Goal: Check status: Check status

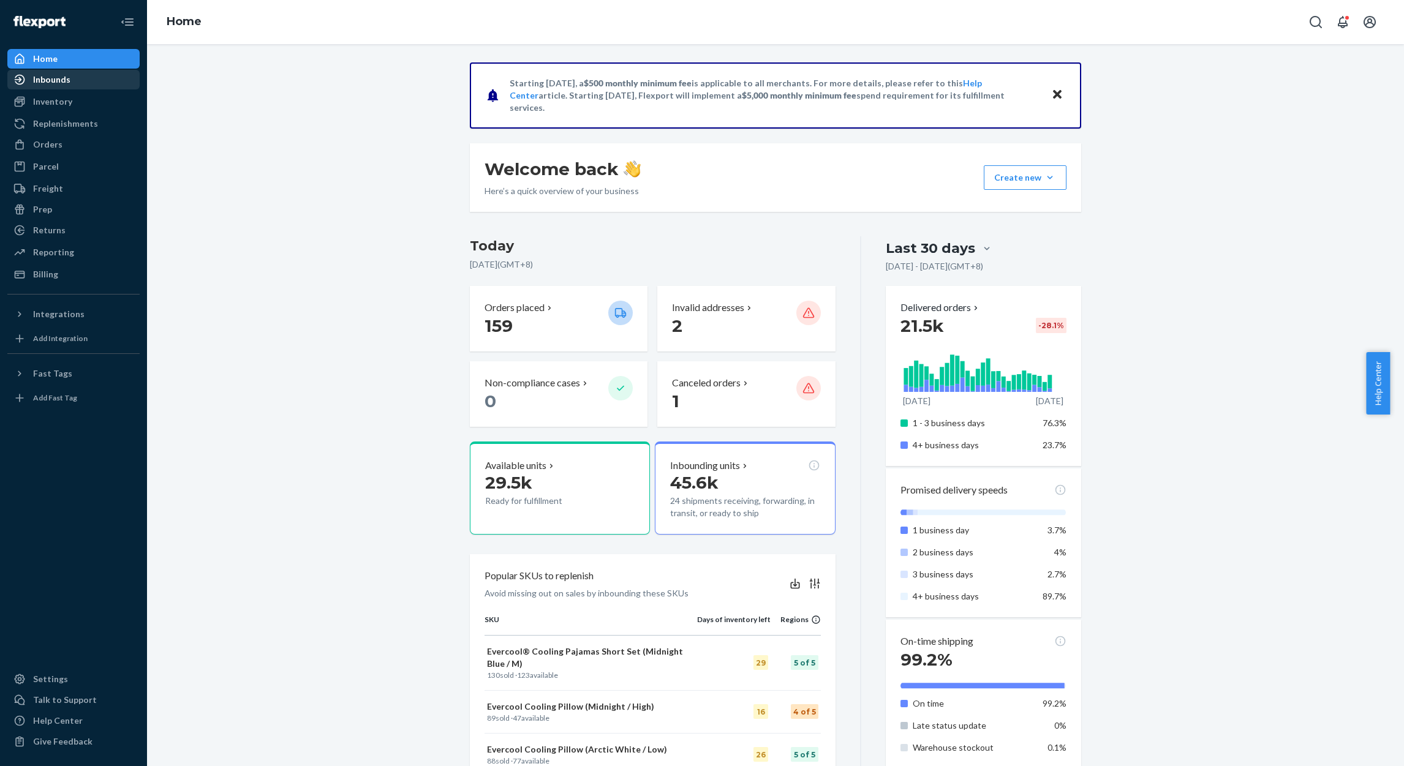
click at [56, 73] on div "Inbounds" at bounding box center [51, 79] width 37 height 12
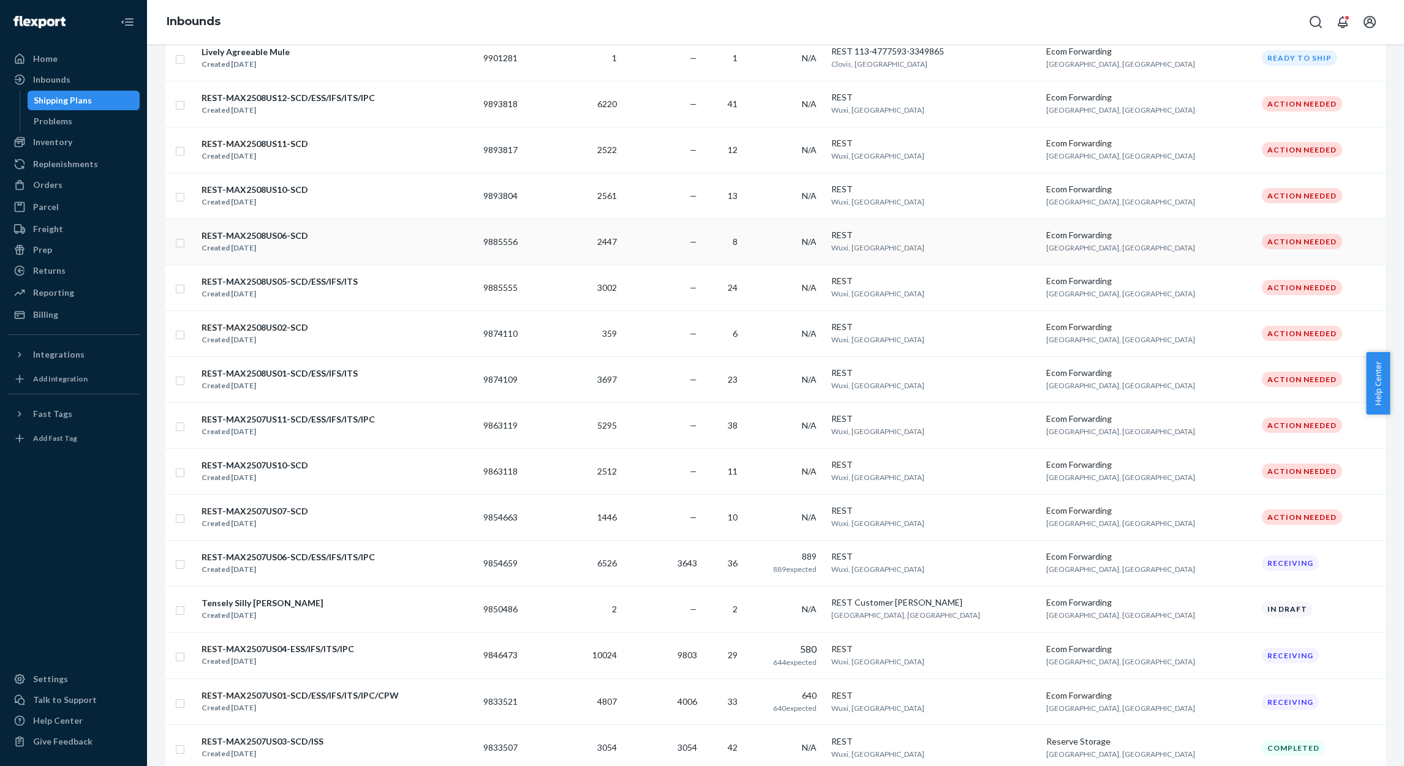
scroll to position [551, 0]
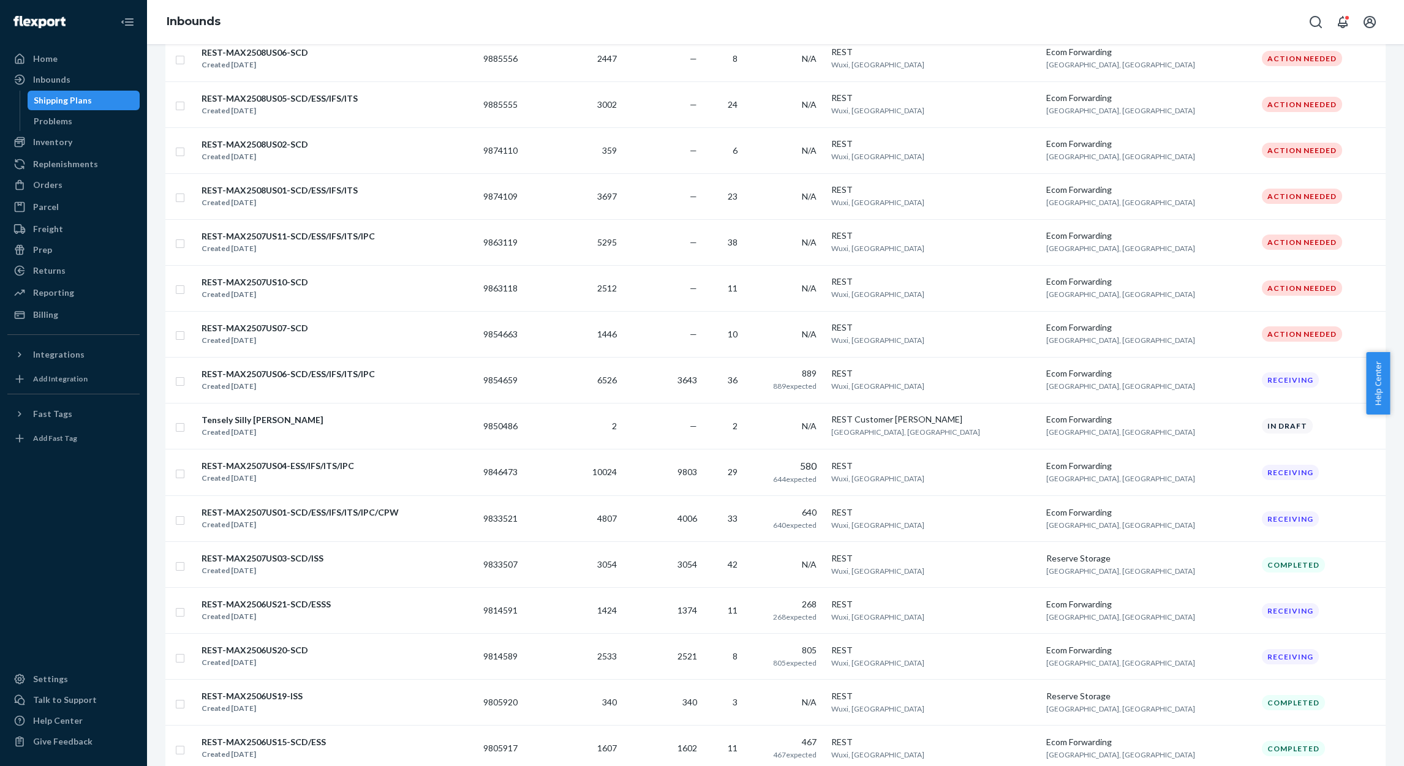
drag, startPoint x: 663, startPoint y: 379, endPoint x: 835, endPoint y: 380, distance: 172.7
click at [617, 379] on span "6526" at bounding box center [607, 380] width 20 height 10
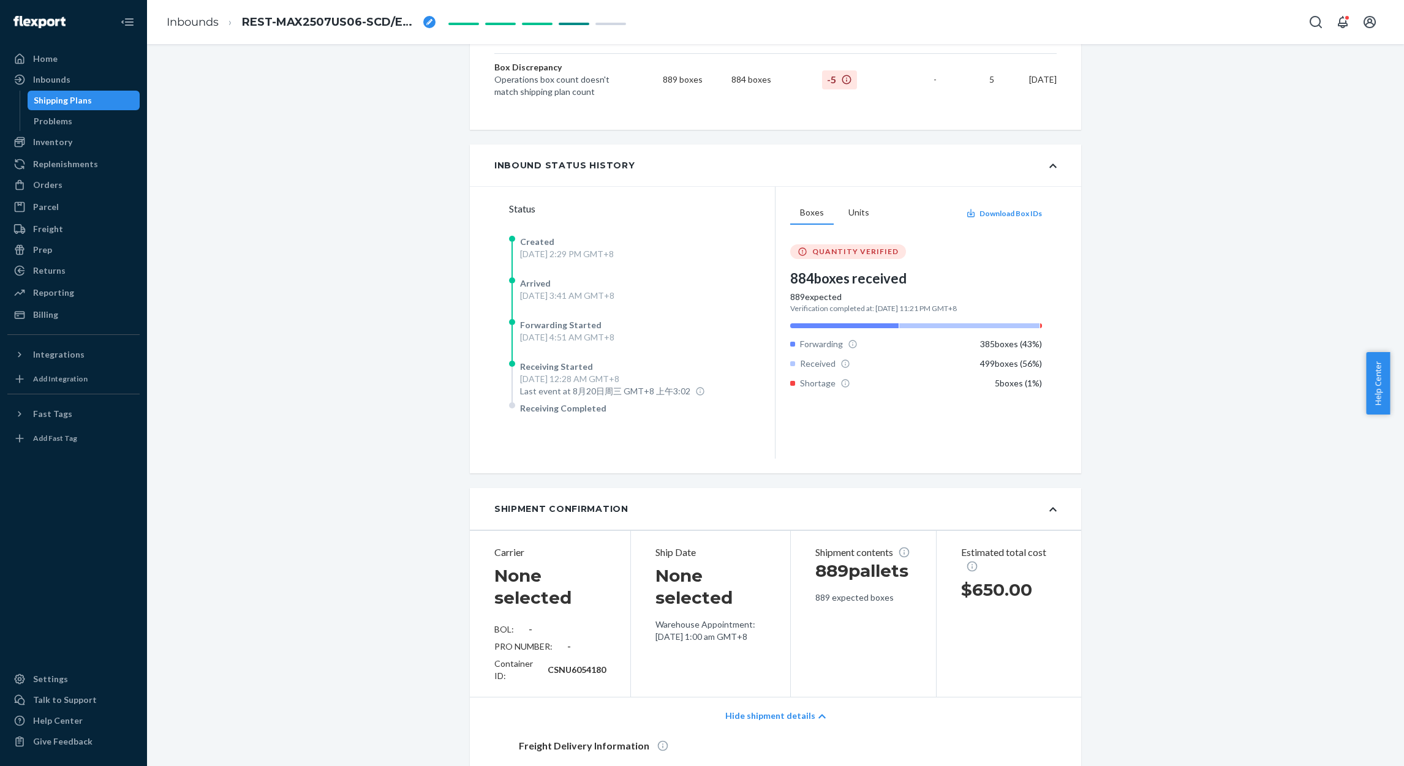
scroll to position [551, 0]
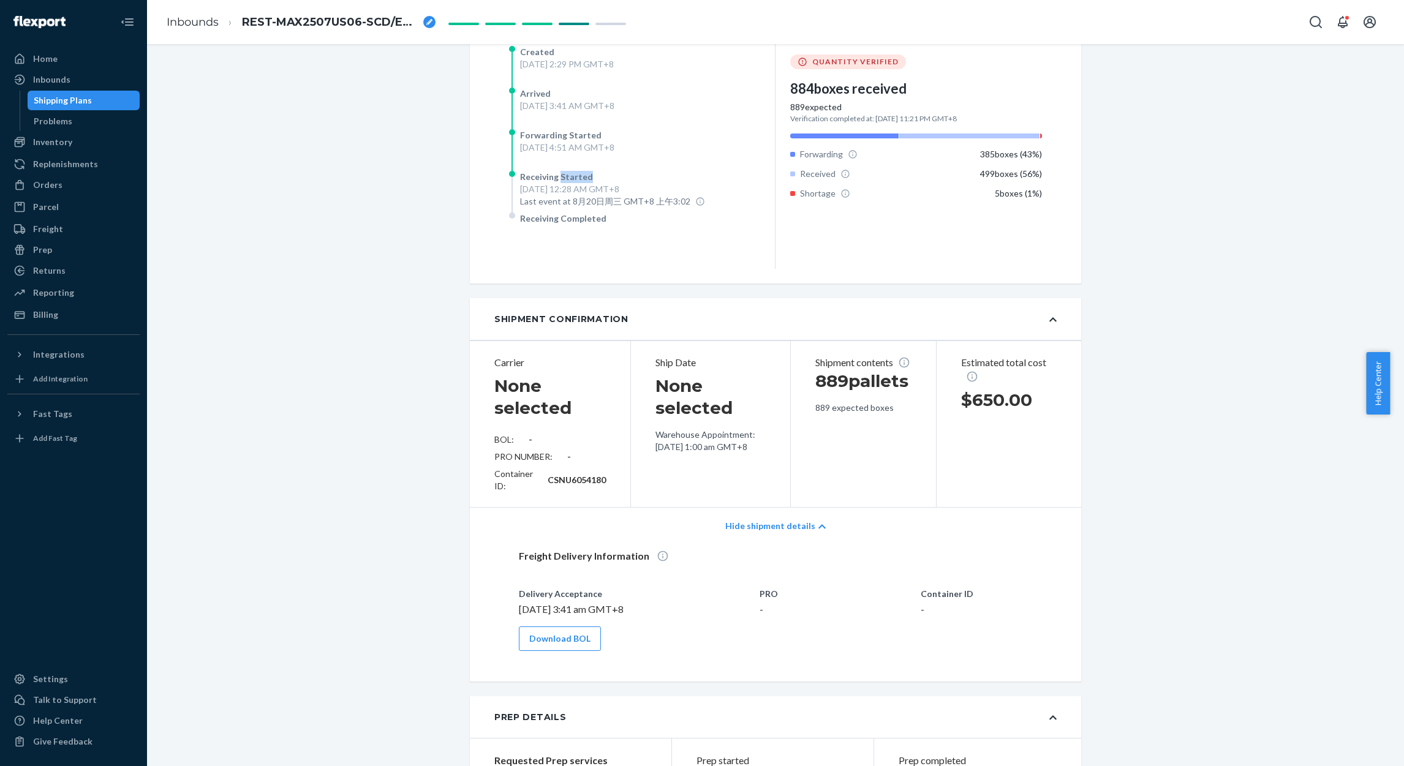
drag, startPoint x: 551, startPoint y: 188, endPoint x: 593, endPoint y: 194, distance: 43.2
click at [593, 183] on div "Receiving Started" at bounding box center [612, 177] width 185 height 12
click at [935, 228] on div "Boxes Units Download Box IDs QUANTITY VERIFIED 884 boxes received 889 expected …" at bounding box center [916, 133] width 252 height 243
drag, startPoint x: 1042, startPoint y: 187, endPoint x: 911, endPoint y: 183, distance: 131.1
click at [911, 183] on div "Boxes Units Download Box IDs QUANTITY VERIFIED 884 boxes received 889 expected …" at bounding box center [915, 133] width 281 height 272
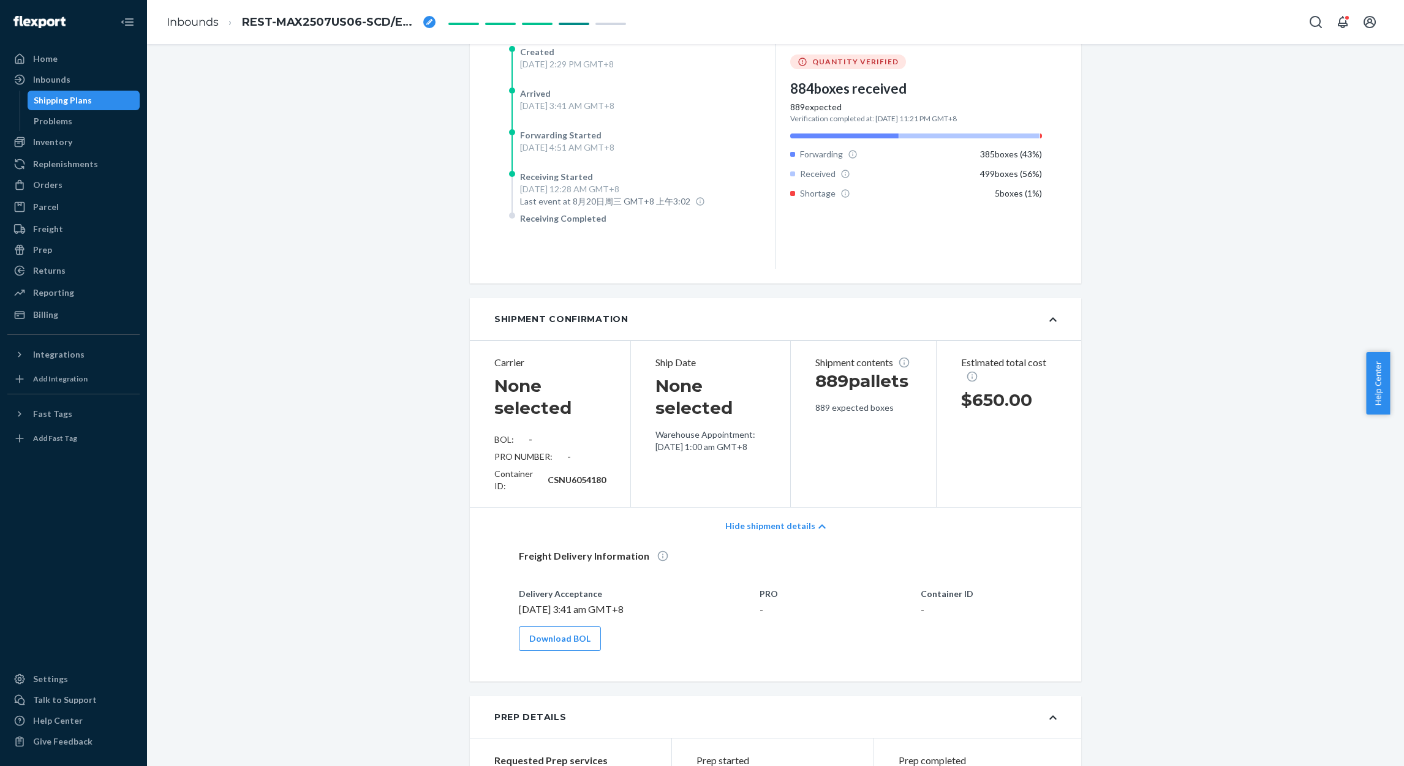
drag, startPoint x: 911, startPoint y: 183, endPoint x: 962, endPoint y: 235, distance: 73.6
click at [962, 235] on div "Boxes Units Download Box IDs QUANTITY VERIFIED 884 boxes received 889 expected …" at bounding box center [916, 133] width 252 height 243
drag, startPoint x: 609, startPoint y: 236, endPoint x: 506, endPoint y: 228, distance: 103.8
click at [509, 228] on div "Receiving Completed" at bounding box center [631, 234] width 245 height 42
drag, startPoint x: 506, startPoint y: 228, endPoint x: 620, endPoint y: 148, distance: 139.7
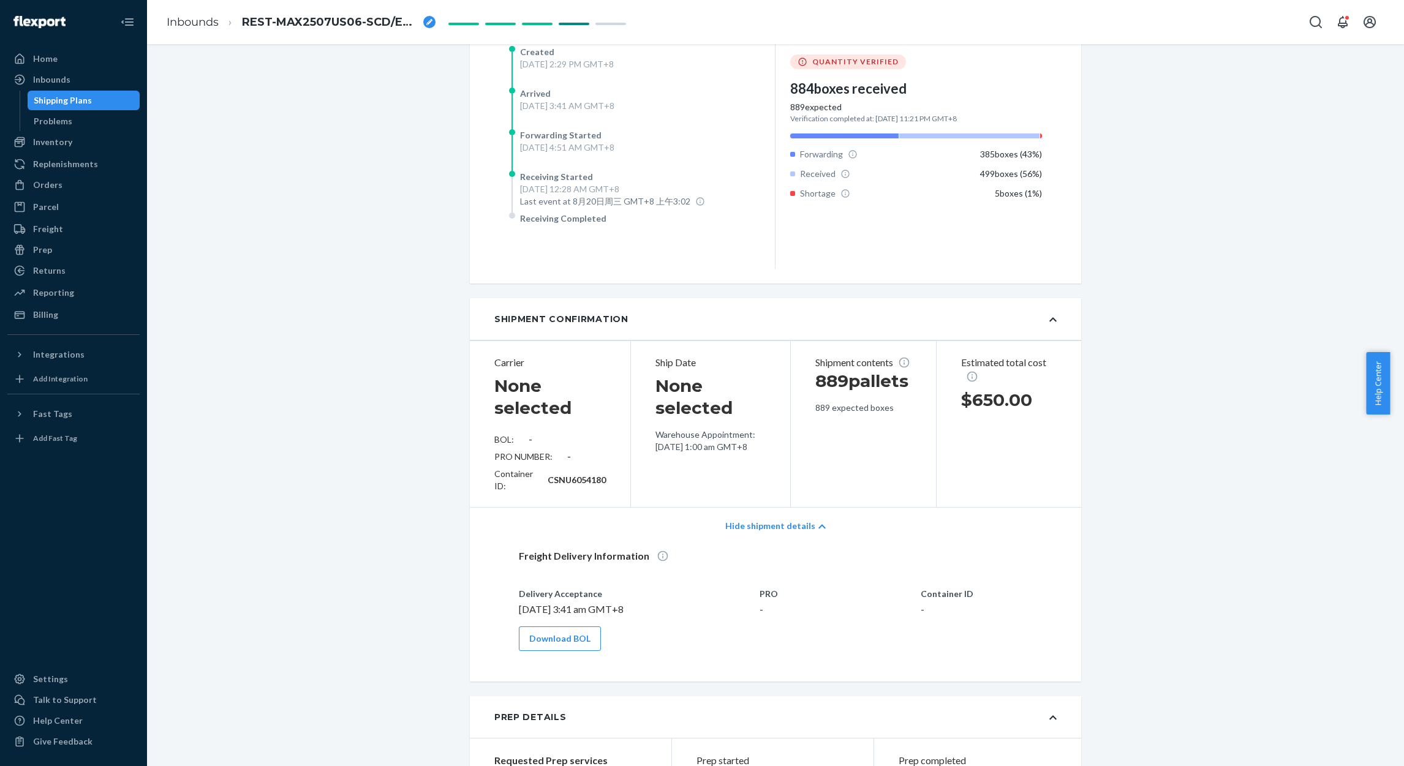
click at [614, 141] on div "Forwarding Started" at bounding box center [567, 135] width 94 height 12
click at [844, 254] on div "Boxes Units Download Box IDs QUANTITY VERIFIED 884 boxes received 889 expected …" at bounding box center [916, 133] width 252 height 243
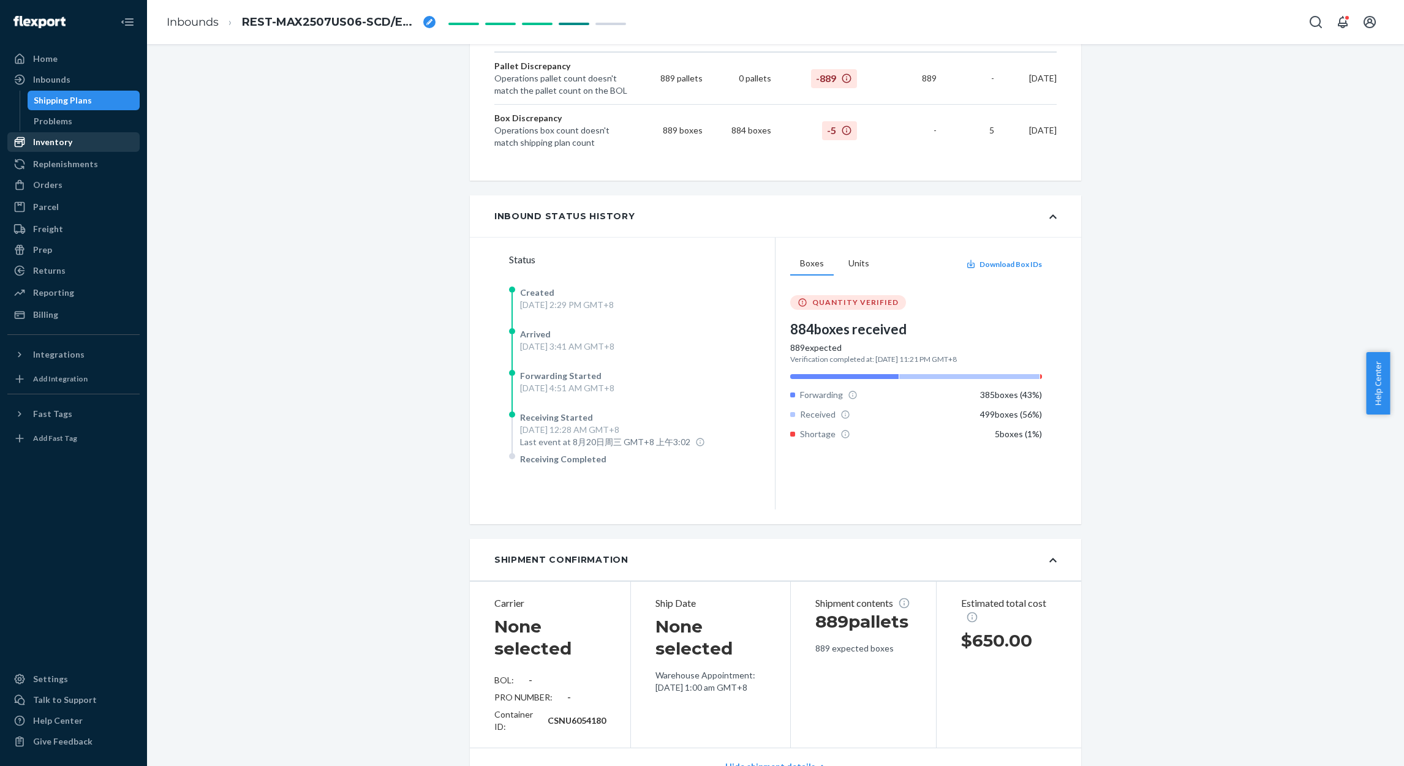
scroll to position [0, 0]
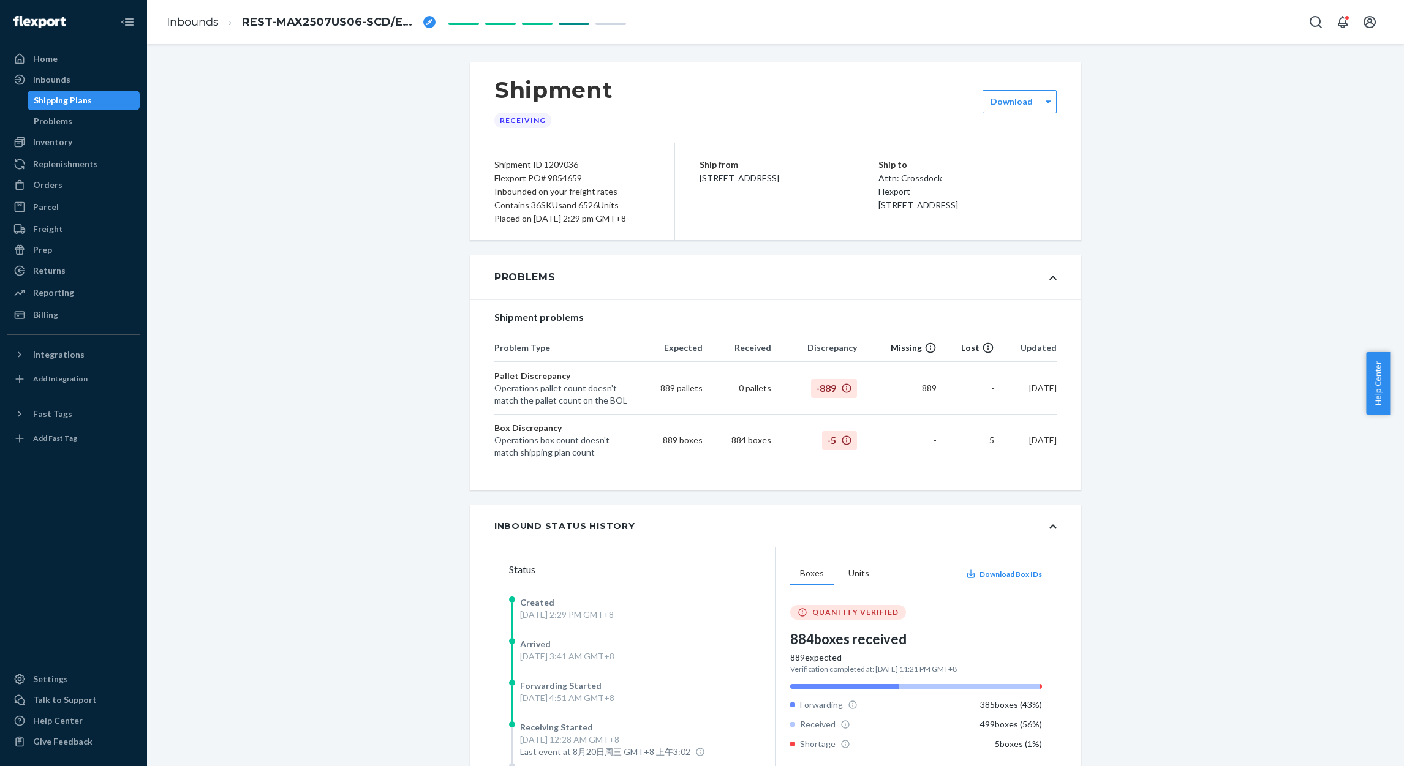
click at [89, 100] on div "Shipping Plans" at bounding box center [84, 100] width 110 height 17
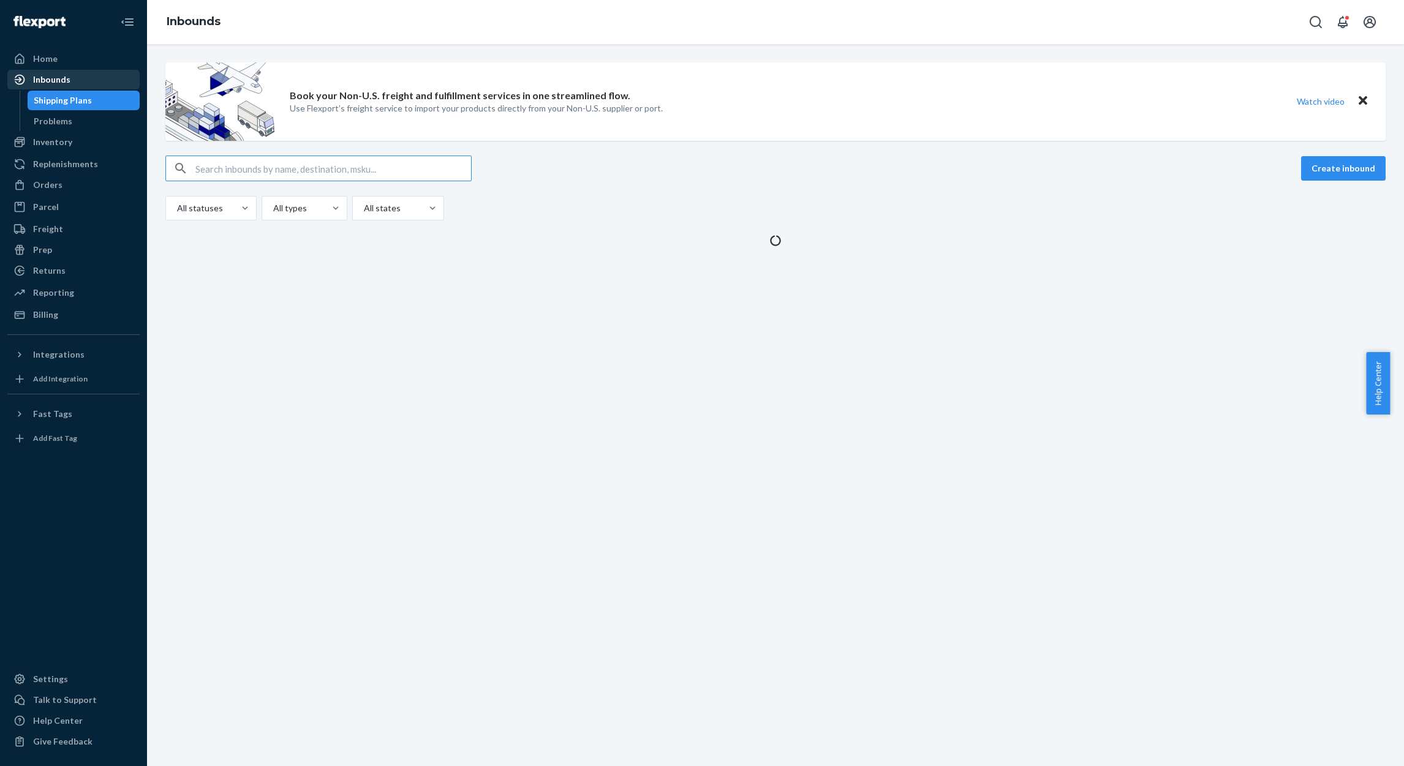
click at [60, 71] on div "Inbounds" at bounding box center [74, 79] width 130 height 17
